Goal: Navigation & Orientation: Find specific page/section

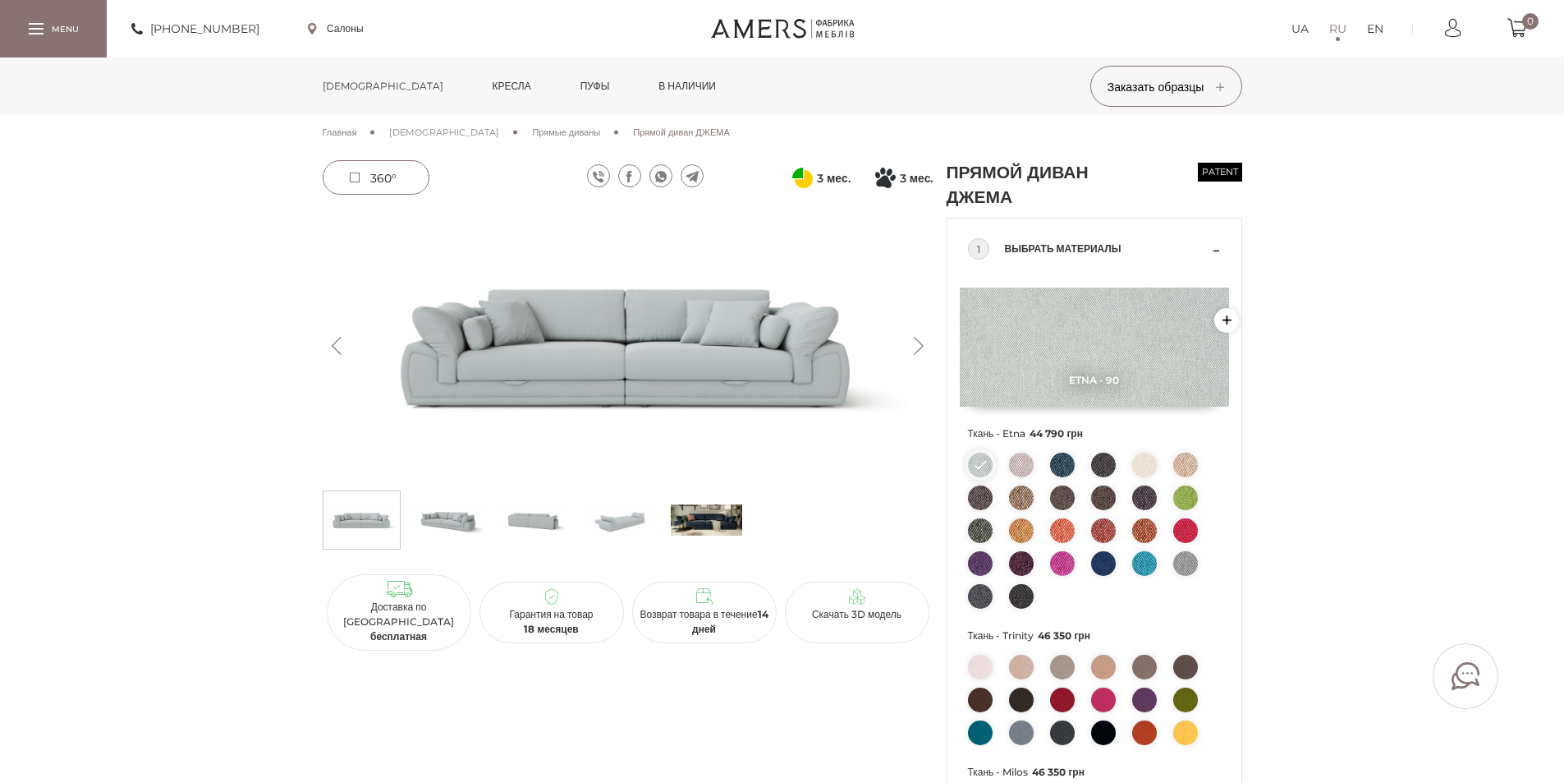
click at [348, 85] on link "[DEMOGRAPHIC_DATA]" at bounding box center [382, 85] width 145 height 57
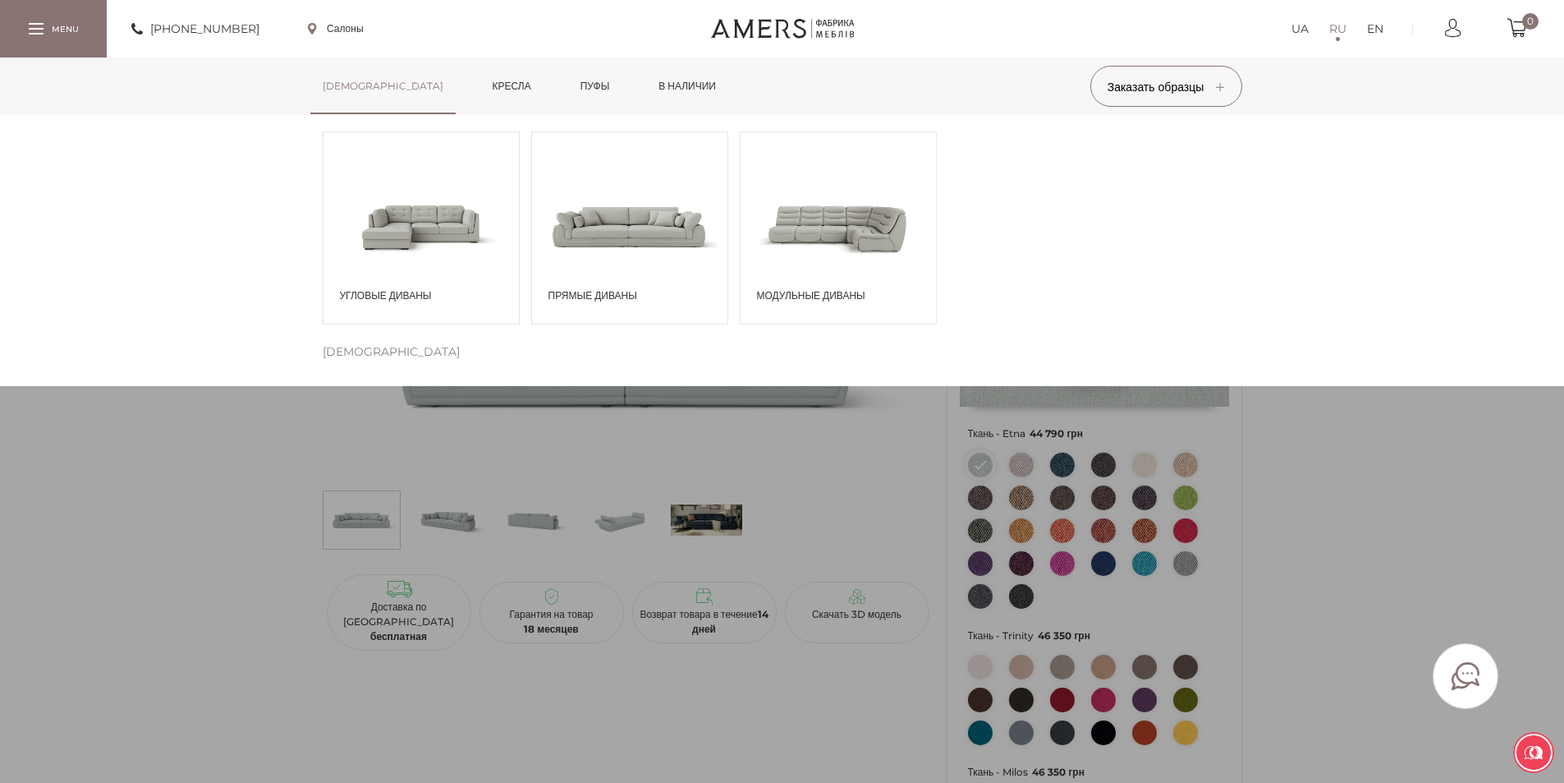
click at [833, 232] on span at bounding box center [838, 226] width 195 height 114
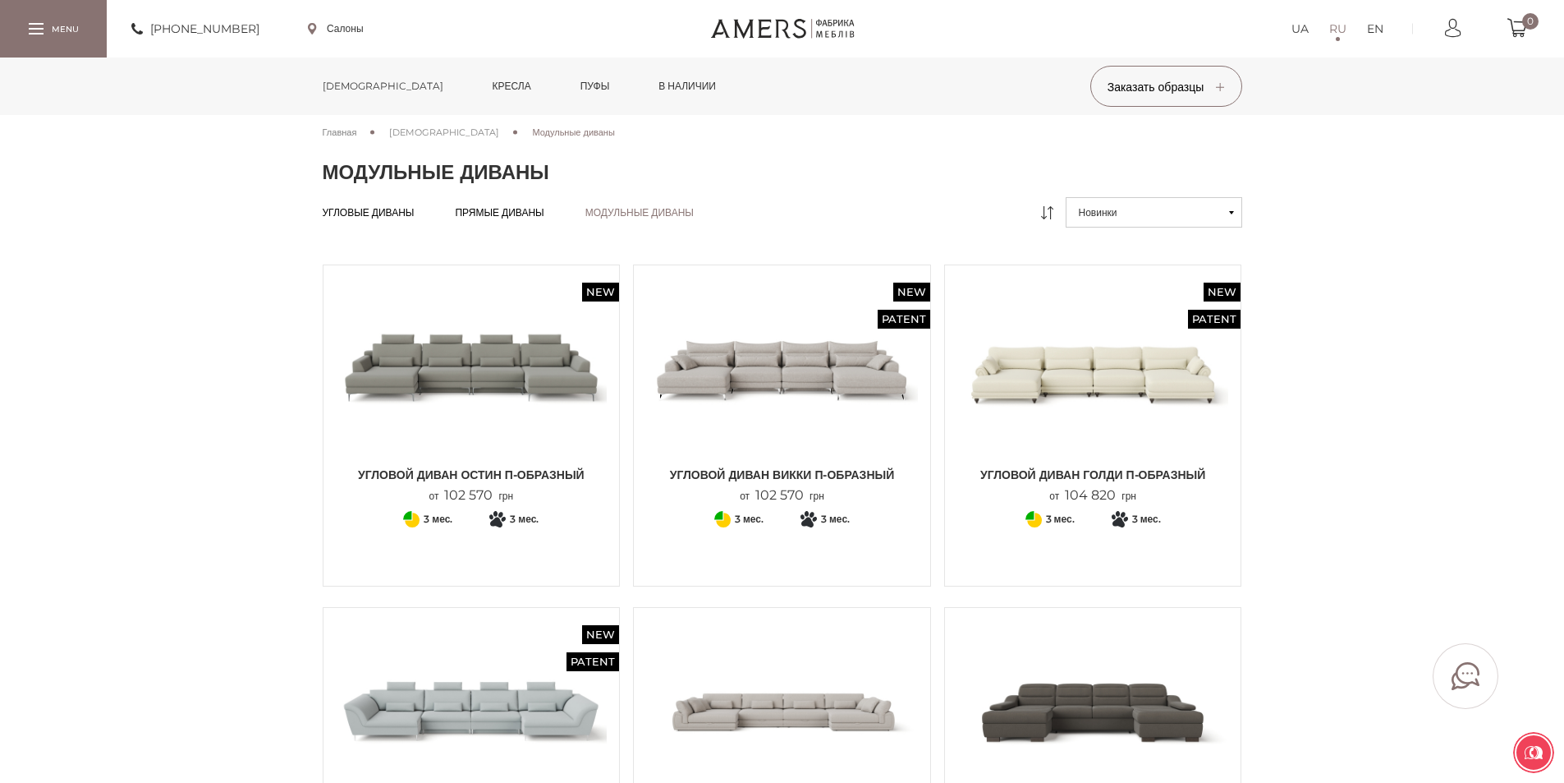
click at [351, 84] on link "[DEMOGRAPHIC_DATA]" at bounding box center [382, 85] width 145 height 57
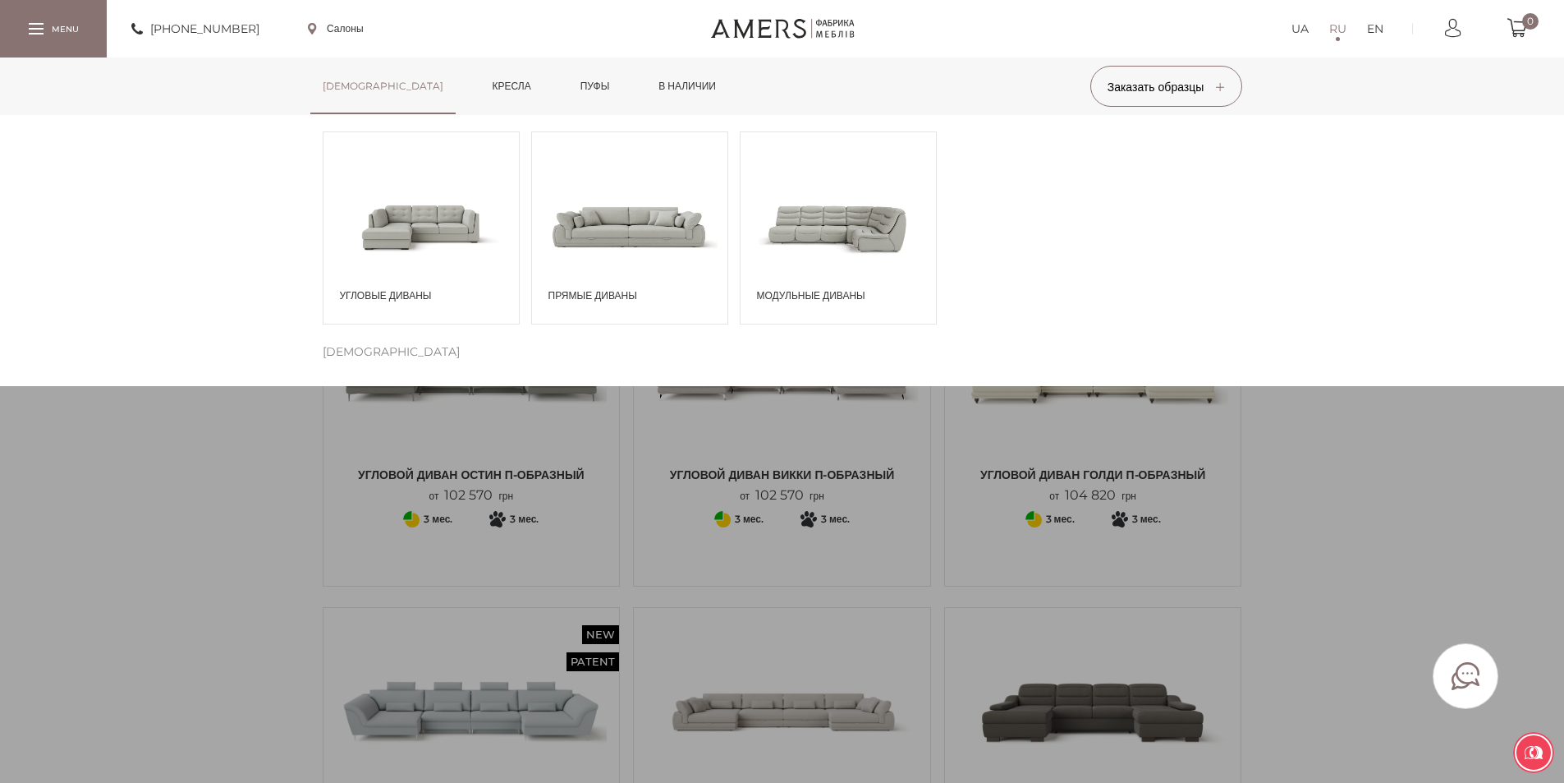
click at [640, 208] on span at bounding box center [629, 226] width 195 height 114
